Goal: Task Accomplishment & Management: Manage account settings

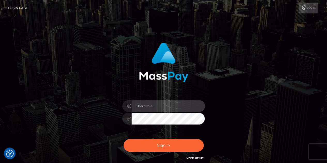
click at [151, 105] on input "text" at bounding box center [167, 106] width 73 height 12
type input "tyoung"
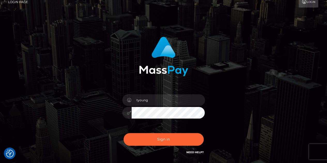
scroll to position [6, 0]
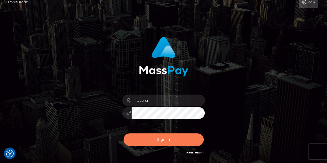
click at [163, 139] on button "Sign in" at bounding box center [163, 139] width 80 height 13
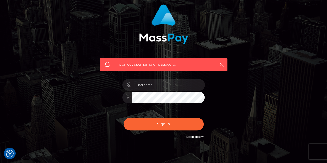
scroll to position [37, 0]
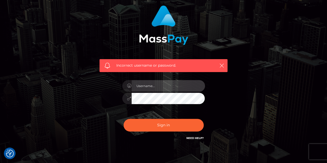
click at [155, 87] on input "text" at bounding box center [167, 86] width 73 height 12
type input "tyoung"
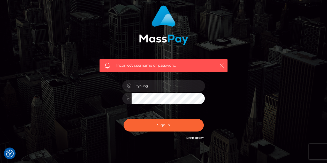
click at [197, 138] on link "Need Help?" at bounding box center [194, 137] width 17 height 3
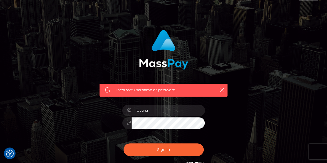
scroll to position [0, 0]
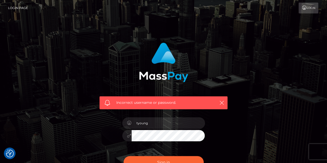
click at [303, 11] on link "Login" at bounding box center [308, 8] width 20 height 11
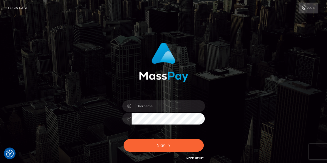
click at [308, 7] on link "Login" at bounding box center [308, 8] width 20 height 11
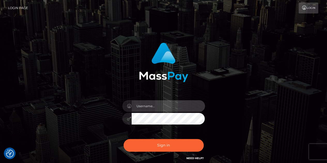
click at [146, 107] on input "text" at bounding box center [167, 106] width 73 height 12
type input "tyoung"
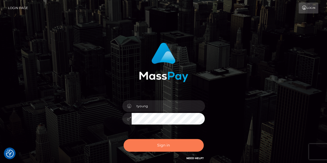
click at [156, 141] on button "Sign in" at bounding box center [163, 145] width 80 height 13
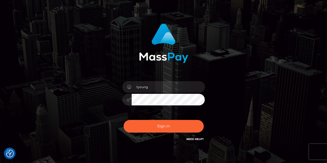
scroll to position [19, 0]
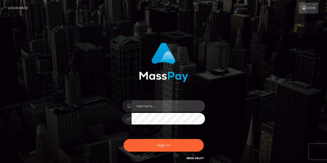
click at [151, 107] on input "text" at bounding box center [167, 106] width 73 height 12
type input "tyoung"
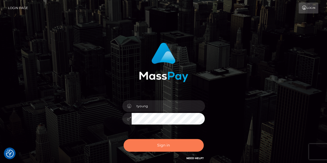
click at [160, 142] on button "Sign in" at bounding box center [163, 145] width 80 height 13
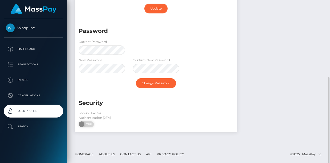
scroll to position [146, 0]
click at [89, 124] on span "OFF" at bounding box center [88, 124] width 13 height 6
checkbox input "true"
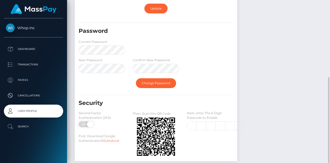
scroll to position [170, 0]
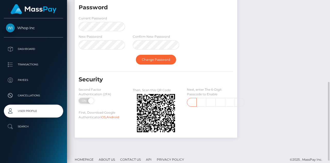
click at [190, 105] on input "text" at bounding box center [192, 102] width 10 height 9
type input "4"
type input "3"
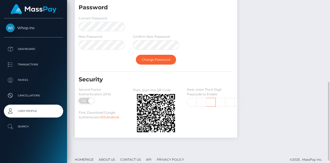
type input "6"
type input "0"
type input "3"
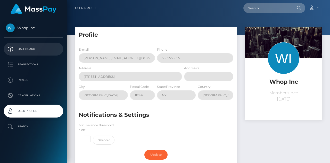
click at [26, 49] on p "Dashboard" at bounding box center [33, 49] width 55 height 8
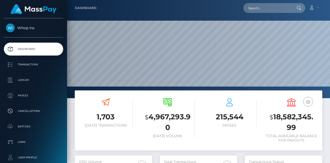
scroll to position [91, 77]
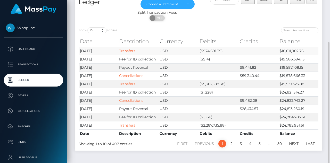
scroll to position [36, 0]
click at [98, 30] on select "10 25 50 100 250" at bounding box center [97, 31] width 19 height 6
select select "50"
click at [88, 28] on select "10 25 50 100 250" at bounding box center [97, 31] width 19 height 6
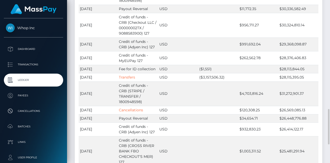
scroll to position [496, 0]
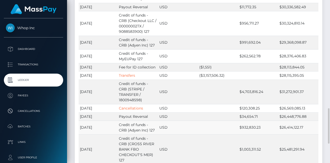
drag, startPoint x: 83, startPoint y: 97, endPoint x: 96, endPoint y: 97, distance: 12.9
click at [96, 121] on td "[DATE]" at bounding box center [98, 128] width 39 height 14
click at [102, 121] on td "[DATE]" at bounding box center [98, 128] width 39 height 14
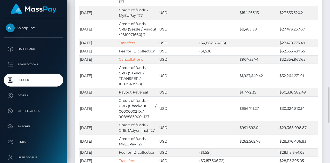
scroll to position [412, 0]
